Goal: Task Accomplishment & Management: Manage account settings

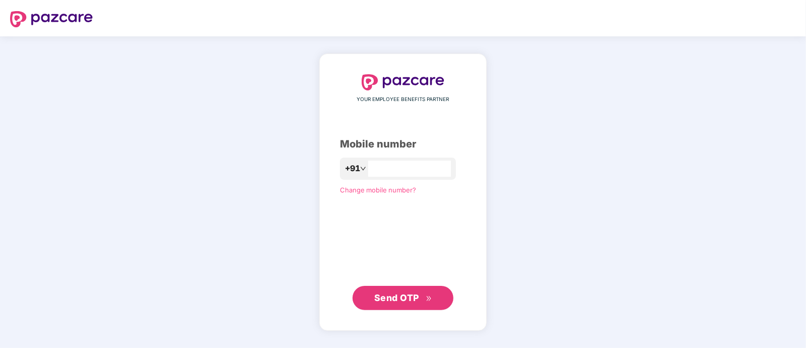
click at [360, 162] on span at bounding box center [363, 168] width 6 height 13
type input "***"
click at [425, 221] on div "YOUR EMPLOYEE BENEFITS PARTNER Mobile number +91 Change mobile number? Send OTP" at bounding box center [403, 192] width 126 height 236
click at [381, 171] on input "number" at bounding box center [410, 168] width 83 height 16
type input "**********"
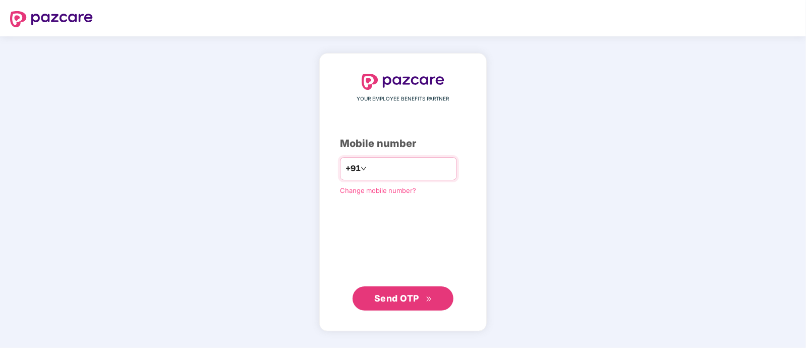
click link "Change mobile number?" at bounding box center [378, 190] width 76 height 8
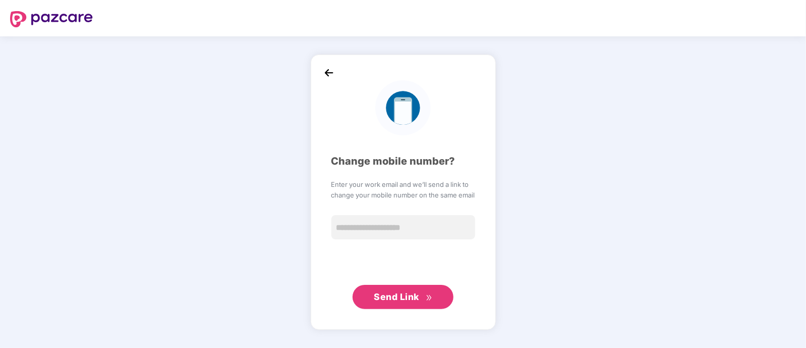
click at [328, 73] on img at bounding box center [328, 72] width 15 height 15
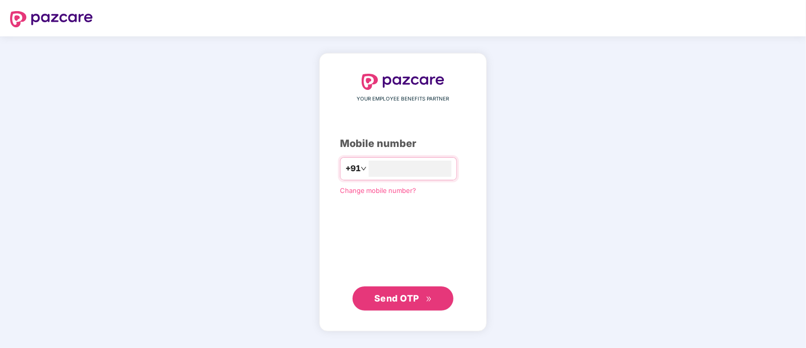
type input "**********"
click at [400, 296] on span "Send OTP" at bounding box center [396, 298] width 45 height 11
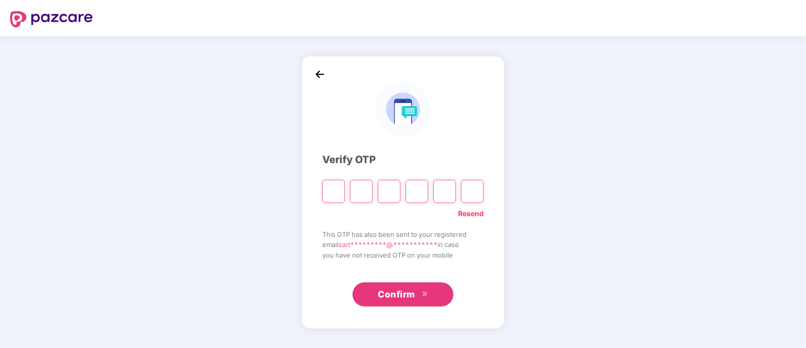
type input "*"
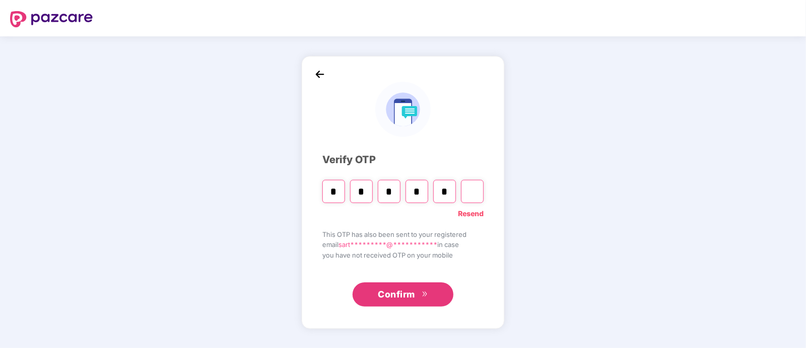
type input "*"
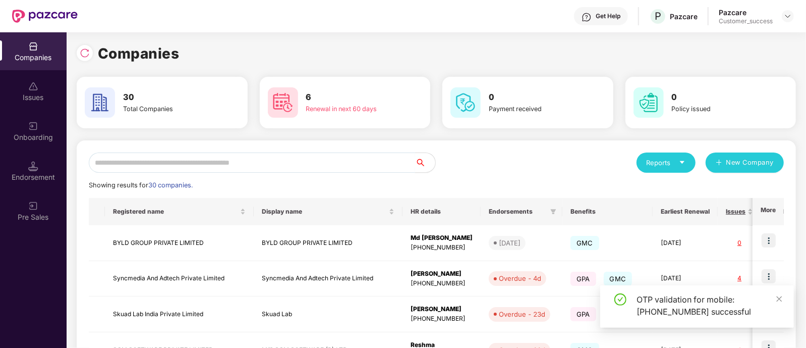
click at [322, 164] on input "text" at bounding box center [252, 162] width 326 height 20
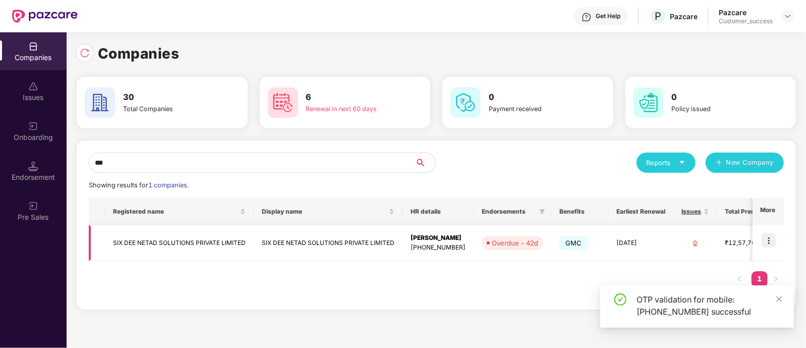
type input "***"
click at [769, 238] on img at bounding box center [769, 240] width 14 height 14
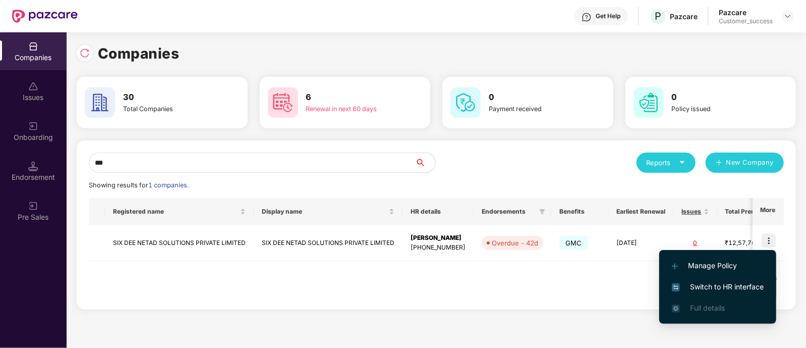
click at [704, 286] on span "Switch to HR interface" at bounding box center [718, 286] width 92 height 11
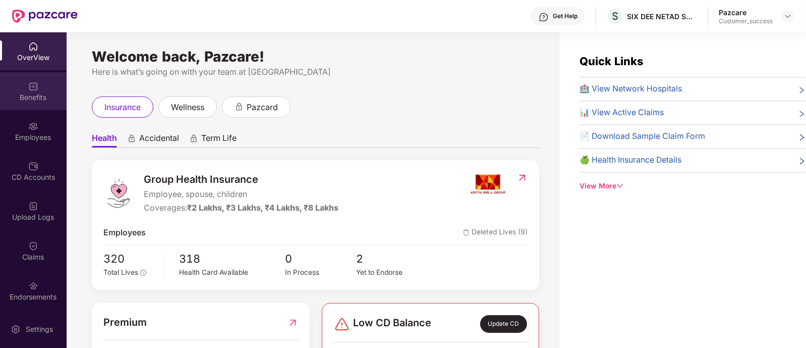
click at [32, 96] on div "Benefits" at bounding box center [33, 97] width 67 height 10
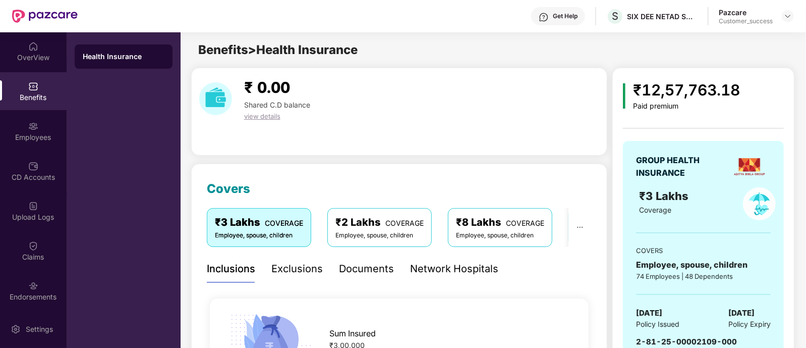
click at [667, 218] on div "₹3 Lakhs Coverage" at bounding box center [682, 203] width 98 height 33
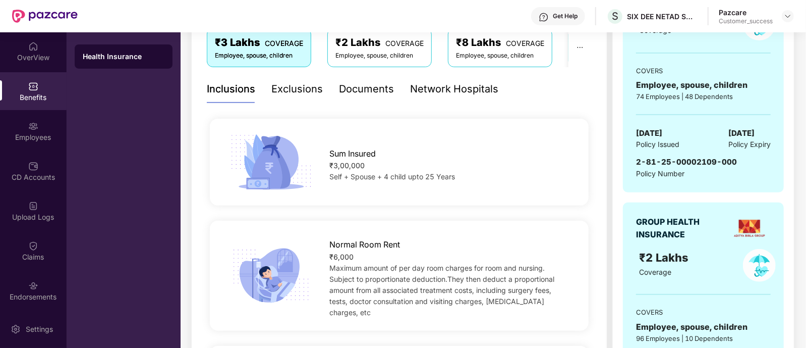
scroll to position [180, 0]
drag, startPoint x: 637, startPoint y: 161, endPoint x: 745, endPoint y: 165, distance: 108.0
click at [745, 165] on div "2-81-25-00002109-000 Policy Number" at bounding box center [703, 166] width 135 height 23
copy span "2-81-25-00002109-000"
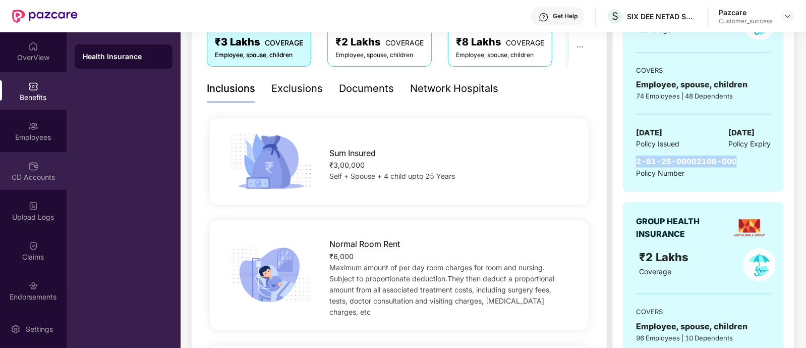
click at [30, 170] on img at bounding box center [33, 166] width 10 height 10
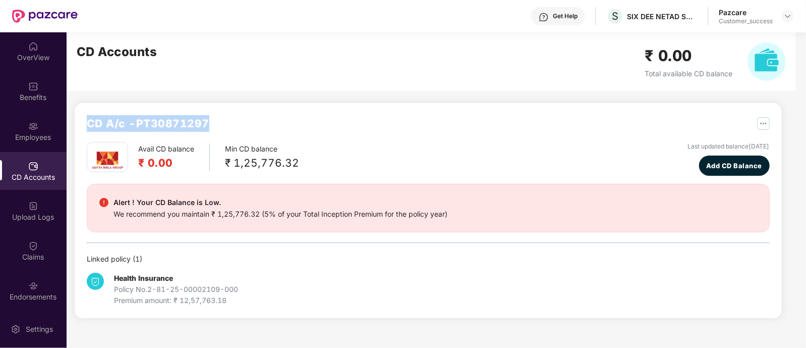
drag, startPoint x: 90, startPoint y: 126, endPoint x: 217, endPoint y: 117, distance: 126.9
click at [217, 117] on div "CD A/c - PT30871297" at bounding box center [428, 128] width 683 height 27
copy h2 "CD A/c - PT30871297"
click at [785, 16] on img at bounding box center [788, 16] width 8 height 8
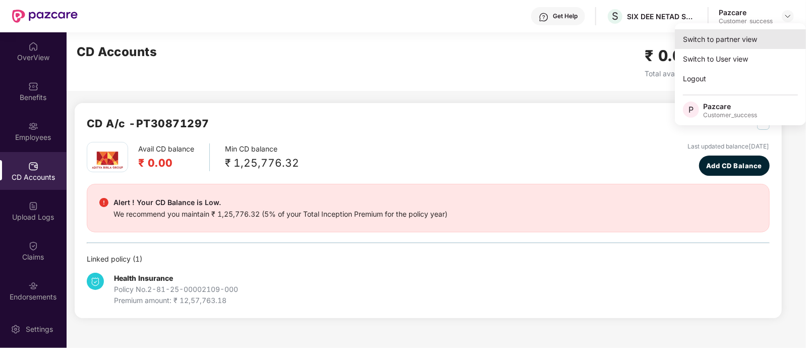
click at [721, 34] on div "Switch to partner view" at bounding box center [740, 39] width 131 height 20
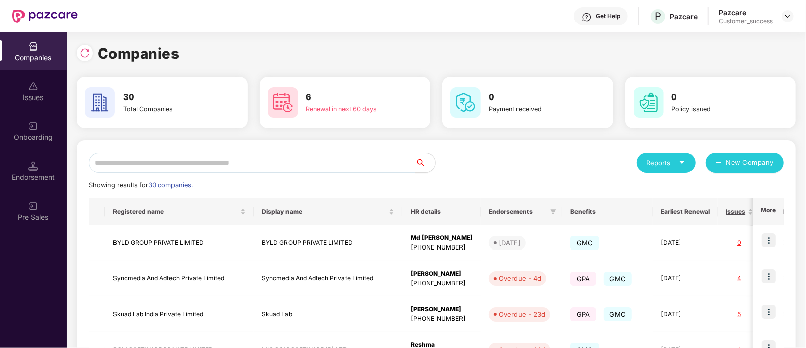
click at [330, 167] on input "text" at bounding box center [252, 162] width 326 height 20
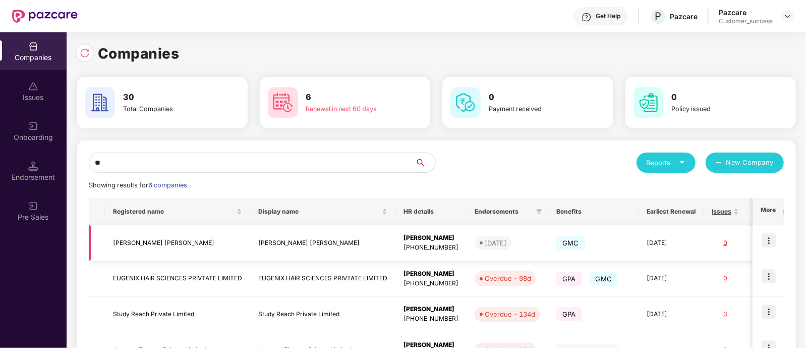
type input "**"
click at [772, 246] on img at bounding box center [769, 240] width 14 height 14
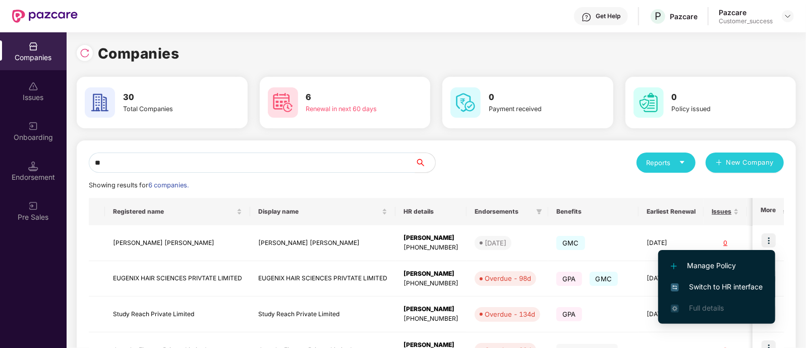
click at [707, 283] on span "Switch to HR interface" at bounding box center [717, 286] width 92 height 11
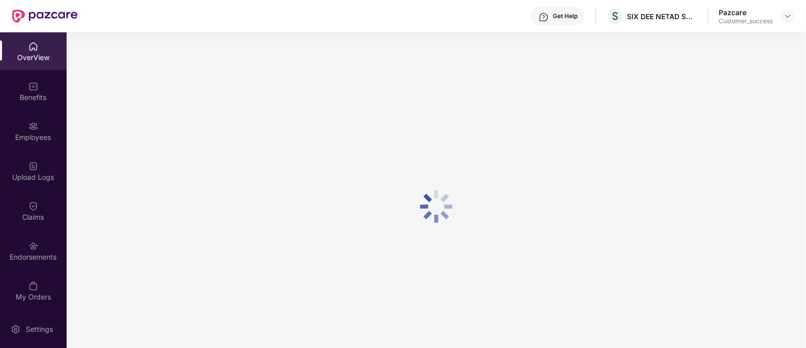
click at [555, 16] on div "Get Help" at bounding box center [565, 16] width 25 height 8
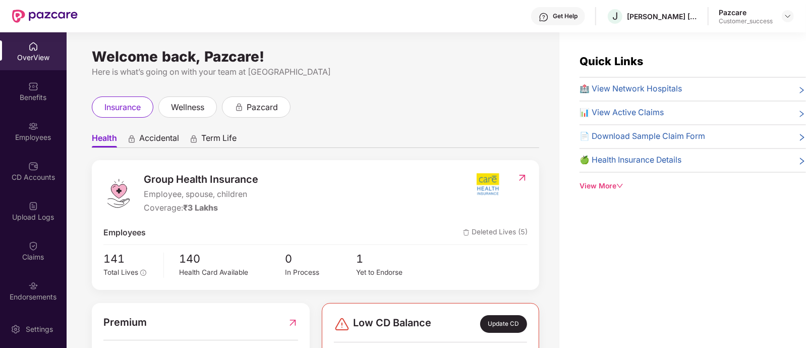
click at [394, 82] on div "Welcome back, Pazcare! Here is what’s going on with your team at Pazcare insura…" at bounding box center [313, 195] width 493 height 327
click at [45, 178] on div "CD Accounts" at bounding box center [33, 177] width 67 height 10
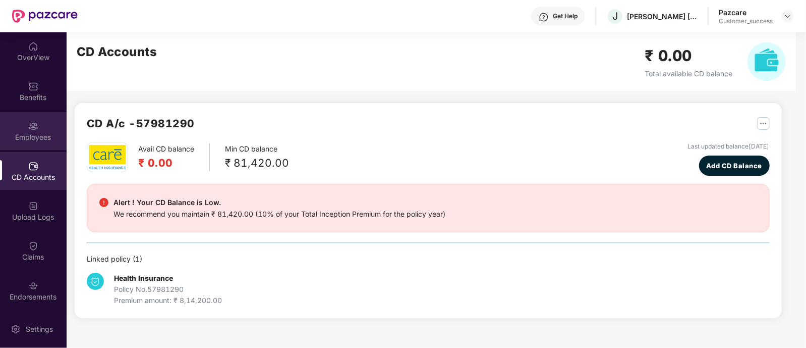
click at [40, 132] on div "Employees" at bounding box center [33, 137] width 67 height 10
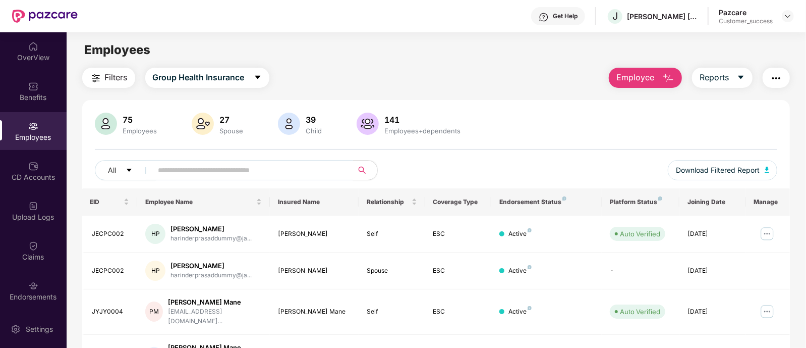
click at [301, 176] on input "text" at bounding box center [248, 169] width 181 height 15
click at [788, 19] on img at bounding box center [788, 16] width 8 height 8
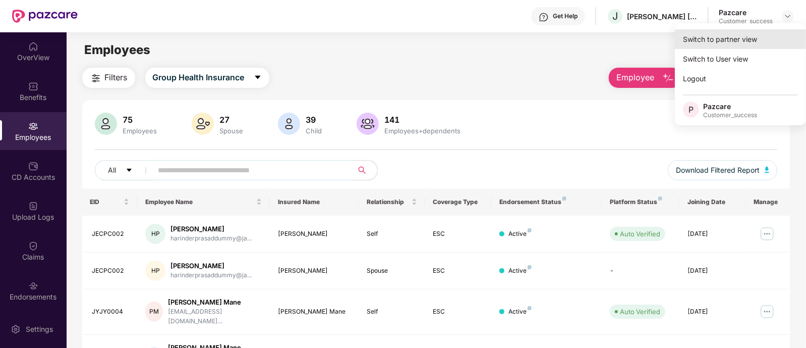
click at [724, 42] on div "Switch to partner view" at bounding box center [740, 39] width 131 height 20
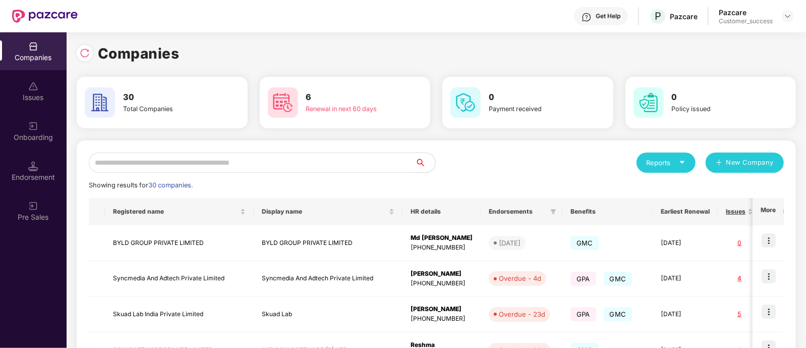
click at [250, 162] on input "text" at bounding box center [252, 162] width 326 height 20
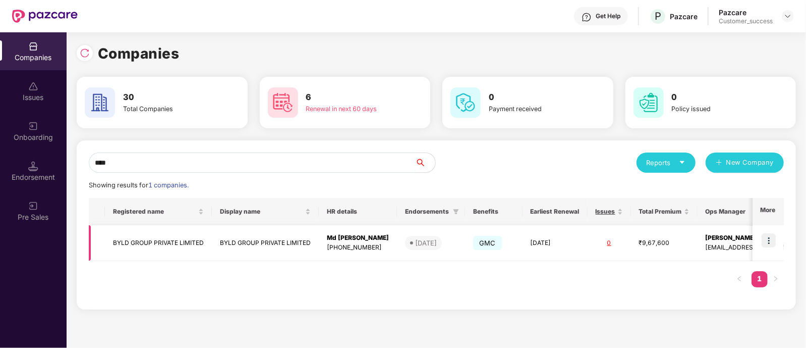
type input "****"
click at [766, 242] on img at bounding box center [769, 240] width 14 height 14
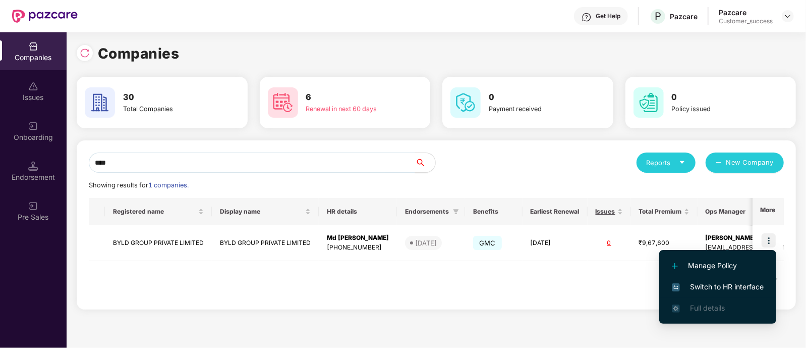
click at [693, 285] on span "Switch to HR interface" at bounding box center [718, 286] width 92 height 11
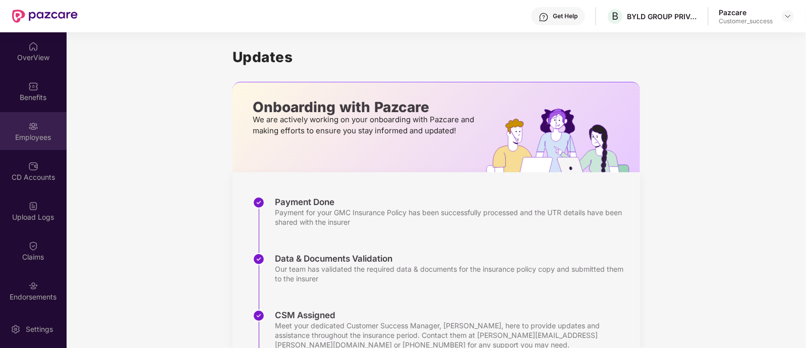
click at [39, 134] on div "Employees" at bounding box center [33, 137] width 67 height 10
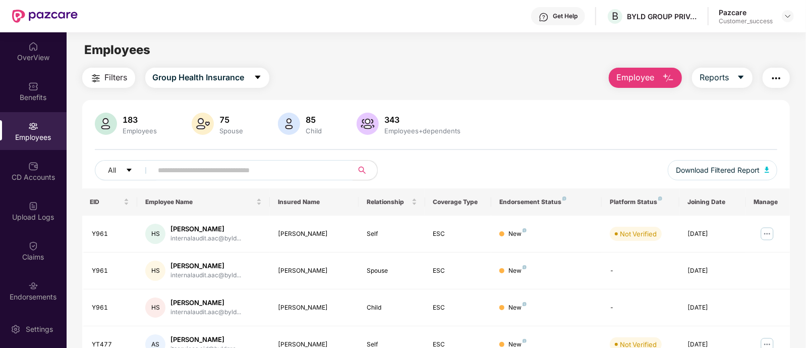
click at [775, 79] on img "button" at bounding box center [776, 78] width 12 height 12
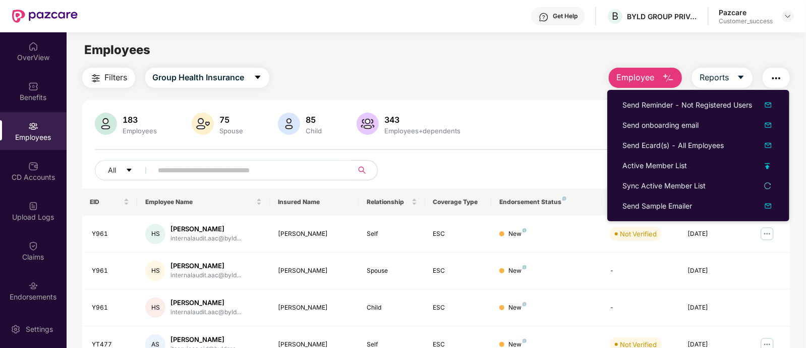
click at [544, 59] on div "Employees" at bounding box center [436, 49] width 739 height 19
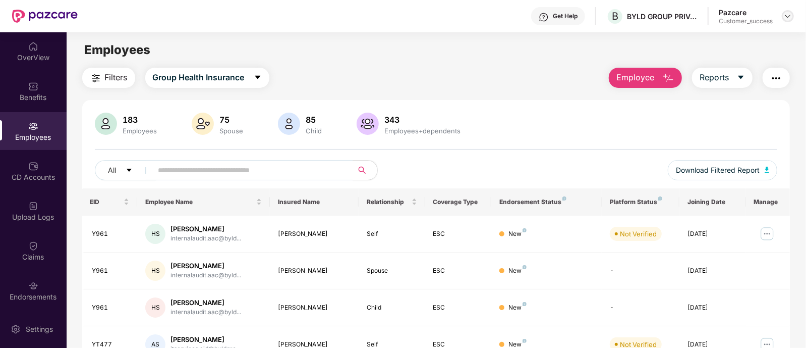
click at [785, 14] on img at bounding box center [788, 16] width 8 height 8
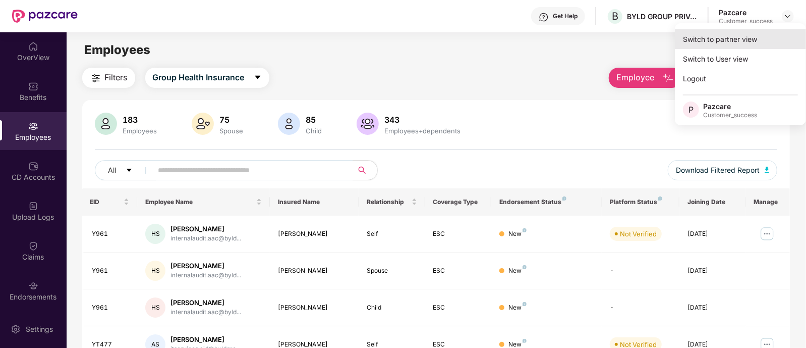
click at [744, 38] on div "Switch to partner view" at bounding box center [740, 39] width 131 height 20
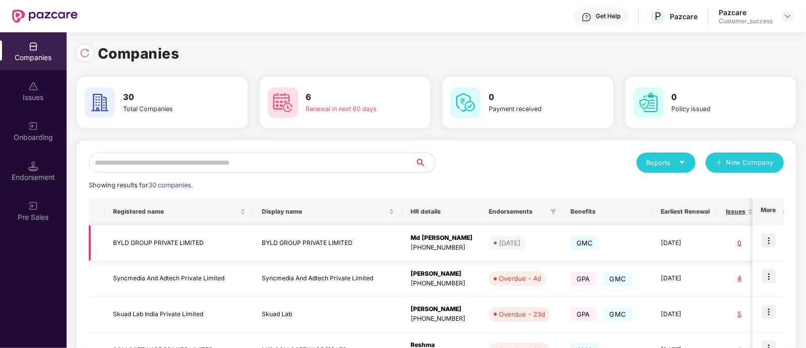
click at [770, 245] on img at bounding box center [769, 240] width 14 height 14
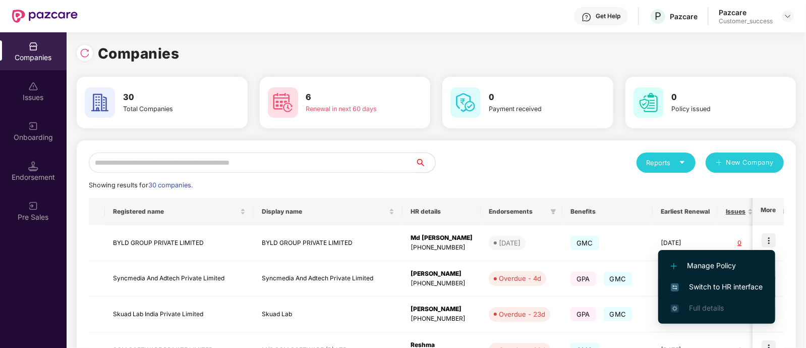
click at [712, 282] on span "Switch to HR interface" at bounding box center [717, 286] width 92 height 11
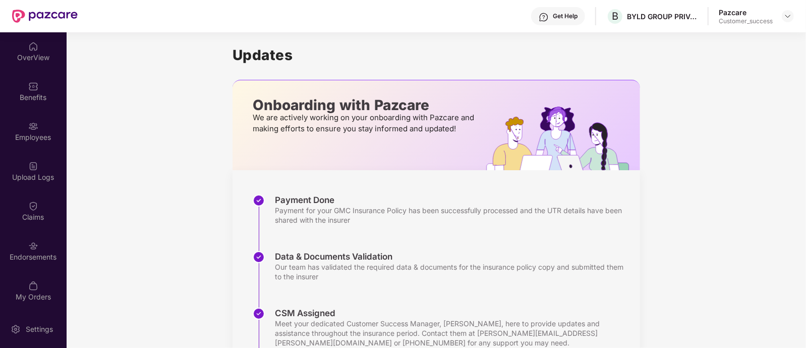
scroll to position [3, 0]
click at [28, 145] on div "Employees" at bounding box center [33, 131] width 67 height 38
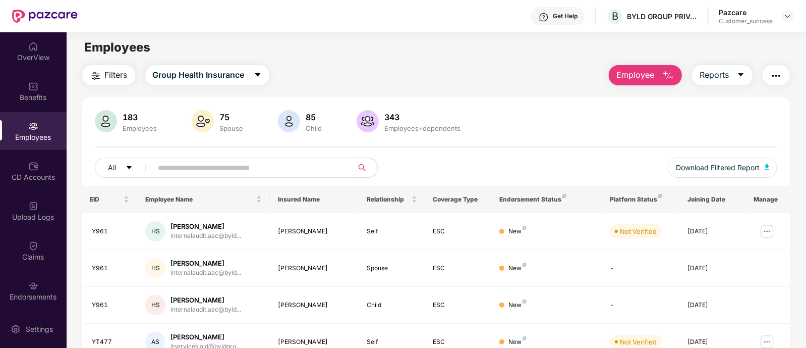
click at [778, 84] on button "button" at bounding box center [776, 75] width 27 height 20
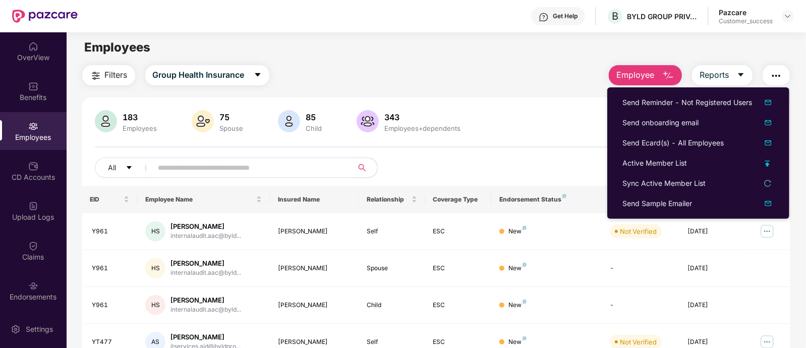
click at [556, 158] on div "All Download Filtered Report" at bounding box center [436, 171] width 683 height 28
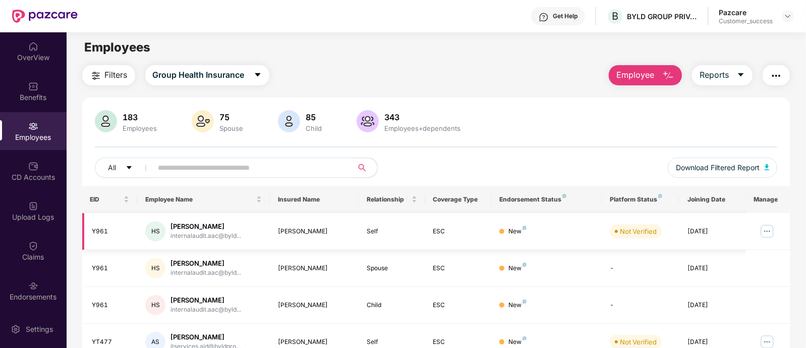
click at [767, 229] on img at bounding box center [767, 231] width 16 height 16
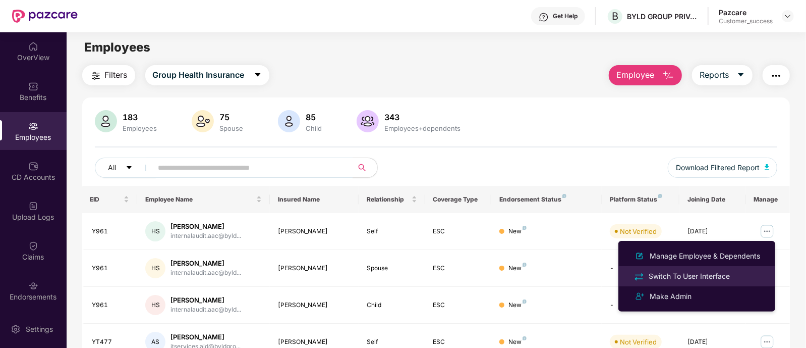
click at [702, 274] on div "Switch To User Interface" at bounding box center [689, 275] width 85 height 11
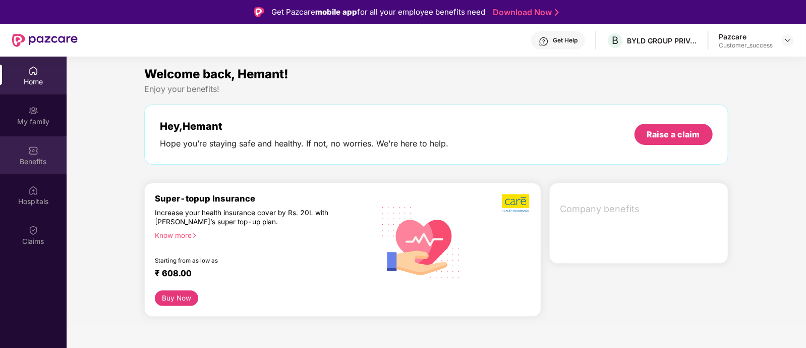
click at [33, 159] on div "Benefits" at bounding box center [33, 161] width 67 height 10
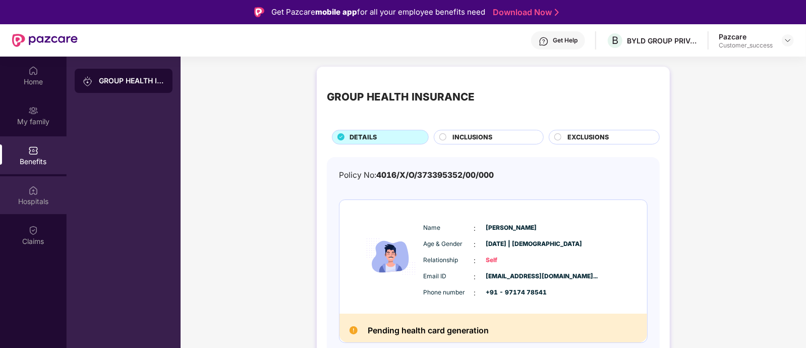
click at [32, 187] on img at bounding box center [33, 190] width 10 height 10
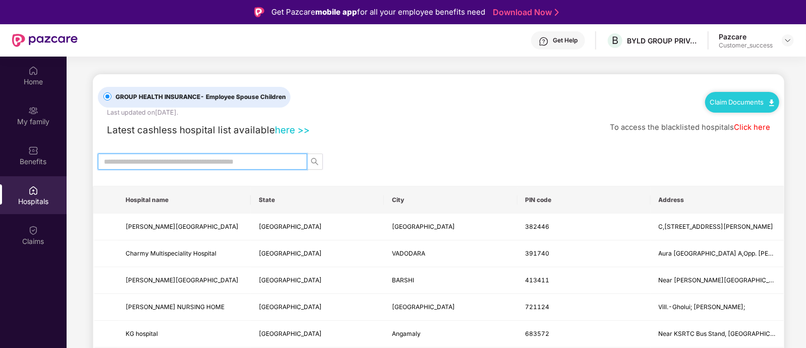
click at [274, 157] on input "text" at bounding box center [198, 161] width 189 height 11
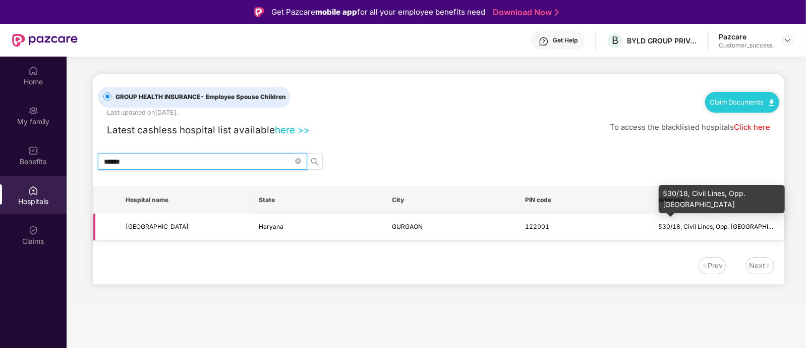
type input "*****"
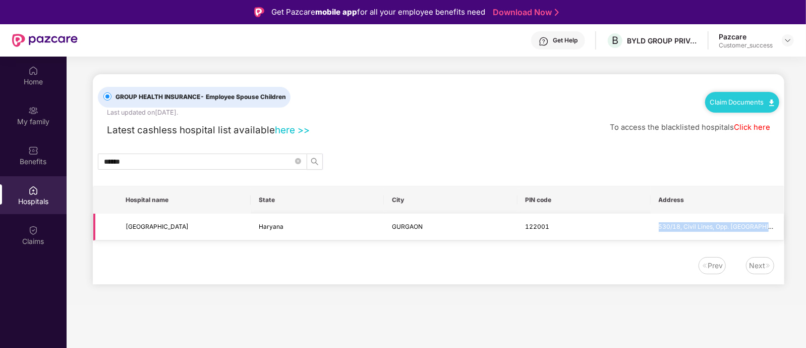
drag, startPoint x: 659, startPoint y: 223, endPoint x: 781, endPoint y: 222, distance: 122.1
click at [781, 222] on td "530/18, Civil Lines, Opp. [GEOGRAPHIC_DATA]" at bounding box center [717, 226] width 133 height 27
copy span "530/18, Civil Lines, Opp. [GEOGRAPHIC_DATA]"
